Goal: Navigation & Orientation: Find specific page/section

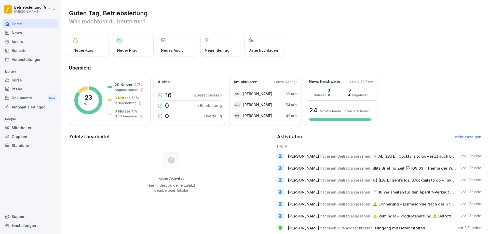
click at [23, 215] on div "Support" at bounding box center [31, 216] width 56 height 9
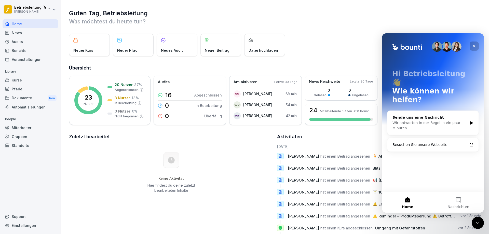
click at [473, 45] on icon "Schließen" at bounding box center [474, 46] width 4 height 4
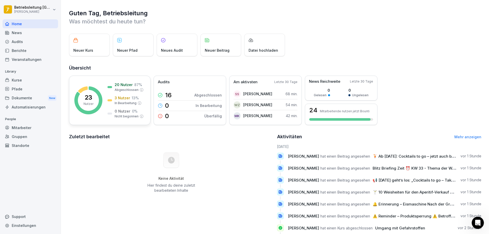
click at [95, 102] on rect at bounding box center [88, 100] width 28 height 28
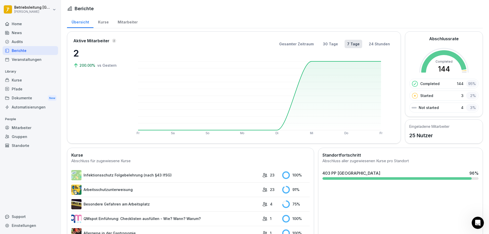
click at [129, 22] on div "Mitarbeiter" at bounding box center [127, 21] width 29 height 13
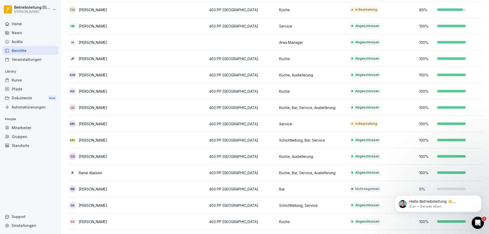
click at [152, 189] on td at bounding box center [172, 189] width 70 height 16
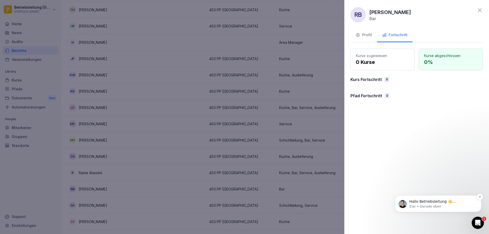
click at [455, 202] on p "Hallo Betriebsleitung 👋 Willkommen in Bounti 🙌 Schaue dich um! Wenn du Fragen h…" at bounding box center [442, 201] width 66 height 5
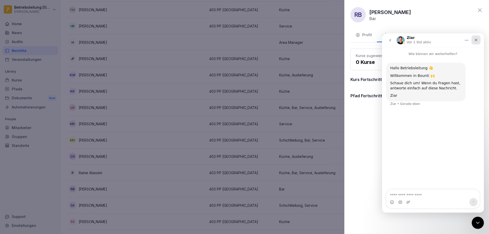
click at [478, 39] on div "Schließen" at bounding box center [476, 39] width 9 height 9
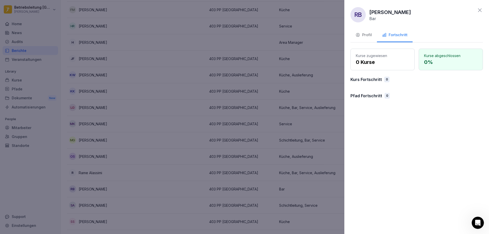
click at [478, 9] on icon at bounding box center [480, 10] width 6 height 6
